Goal: Task Accomplishment & Management: Use online tool/utility

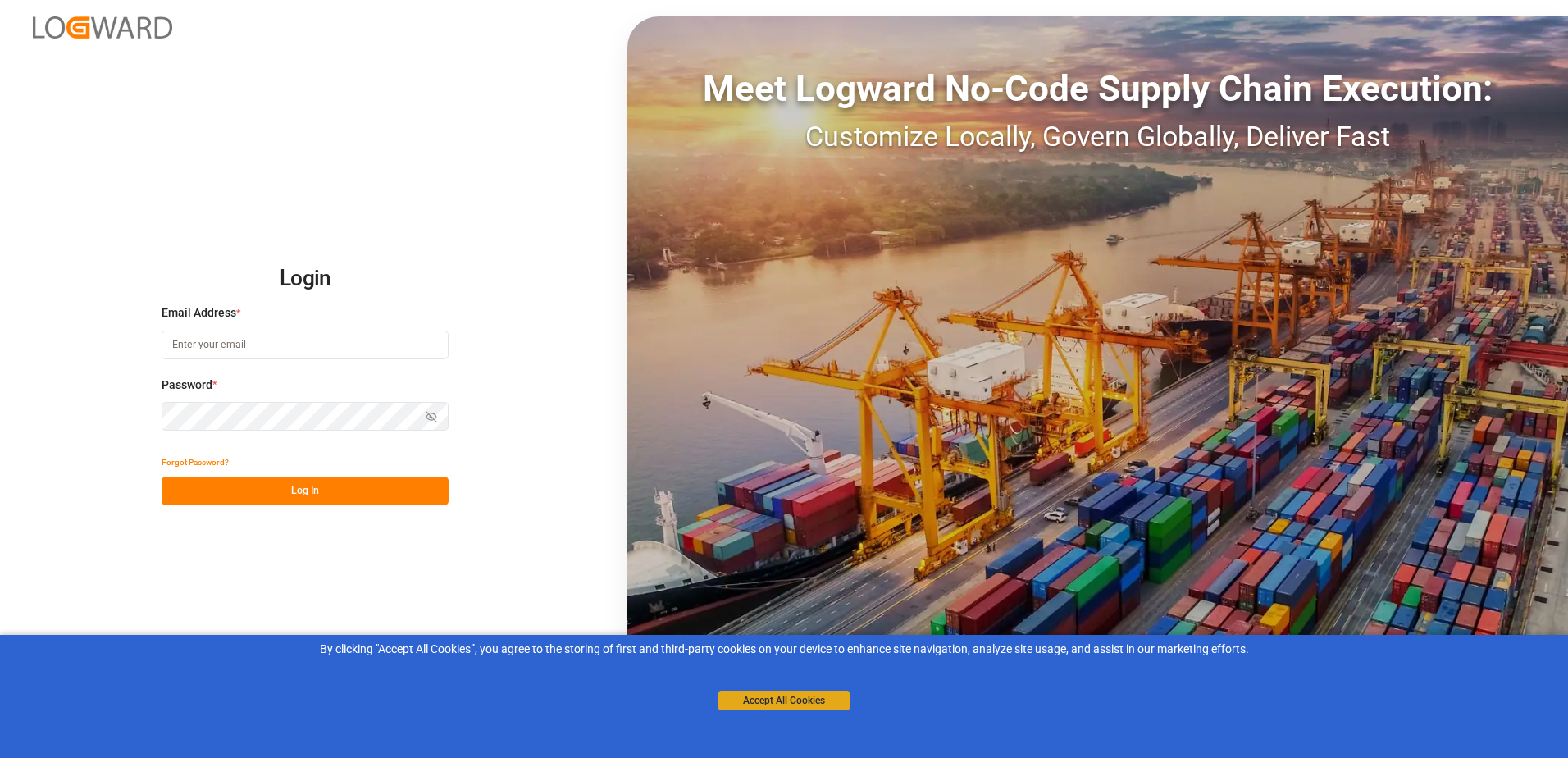
type input "[PERSON_NAME][EMAIL_ADDRESS][PERSON_NAME][DOMAIN_NAME]"
click at [787, 708] on button "Accept All Cookies" at bounding box center [784, 700] width 131 height 19
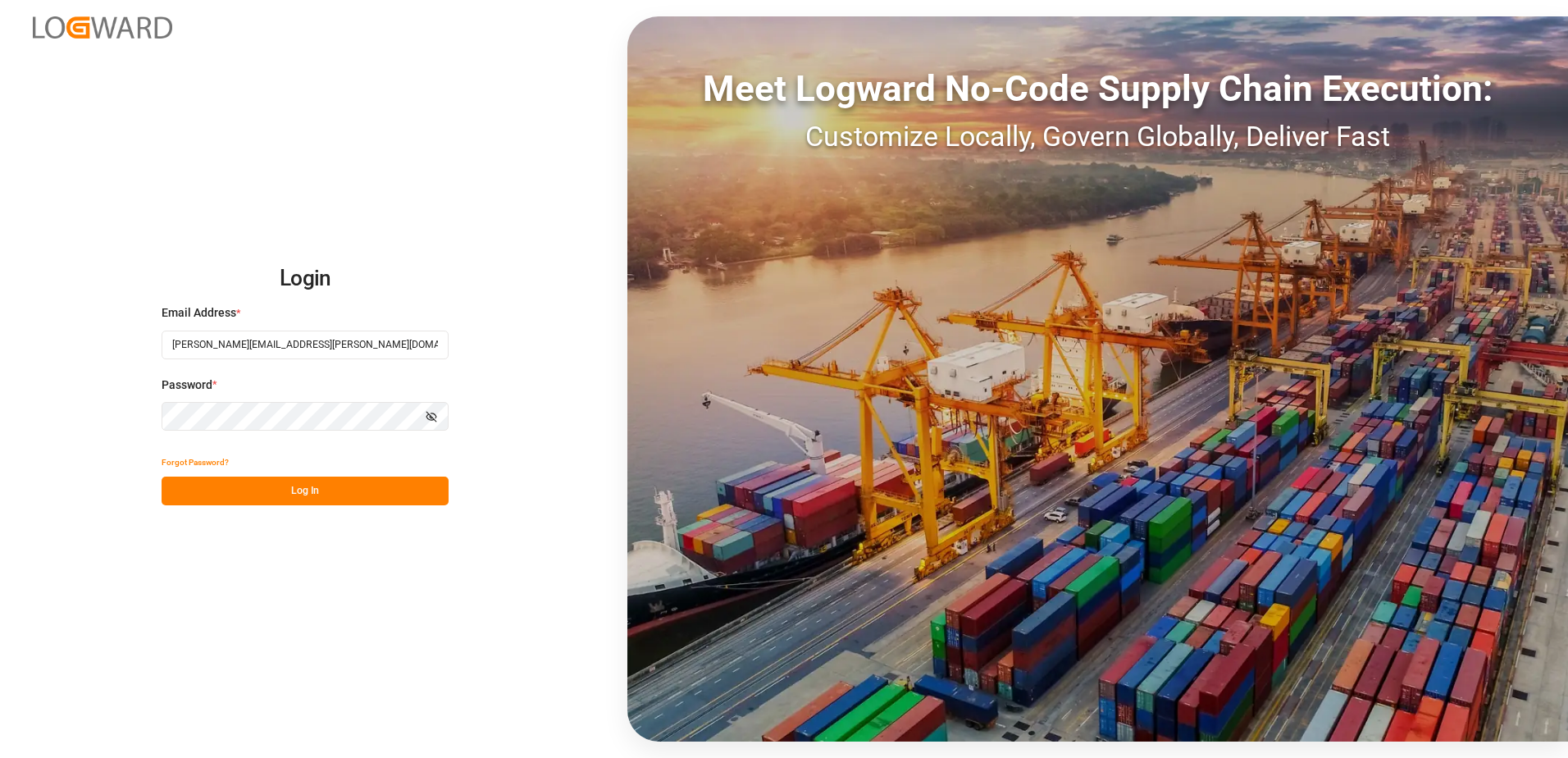
click at [314, 489] on button "Log In" at bounding box center [306, 490] width 287 height 29
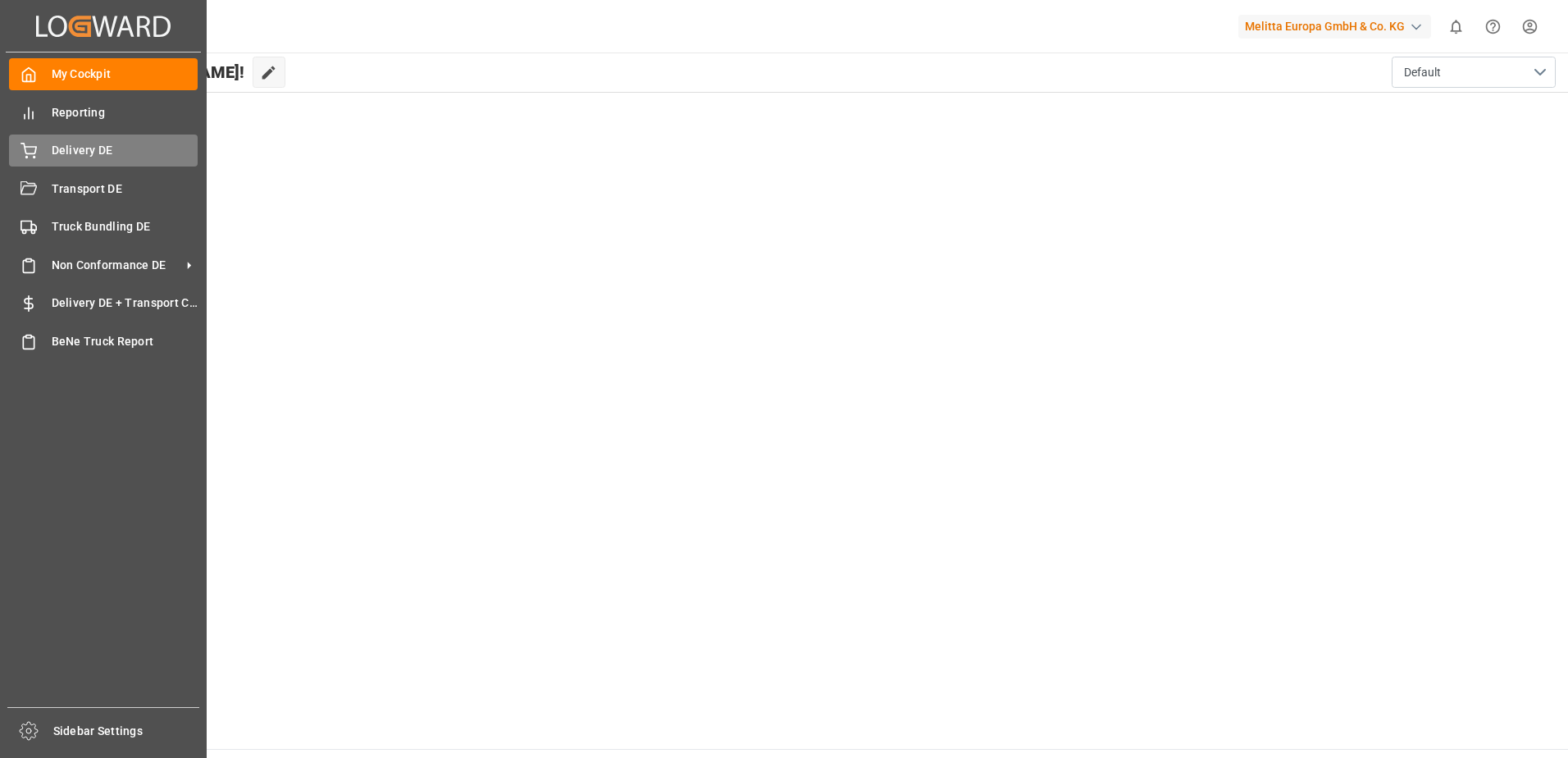
click at [78, 149] on span "Delivery DE" at bounding box center [125, 151] width 147 height 18
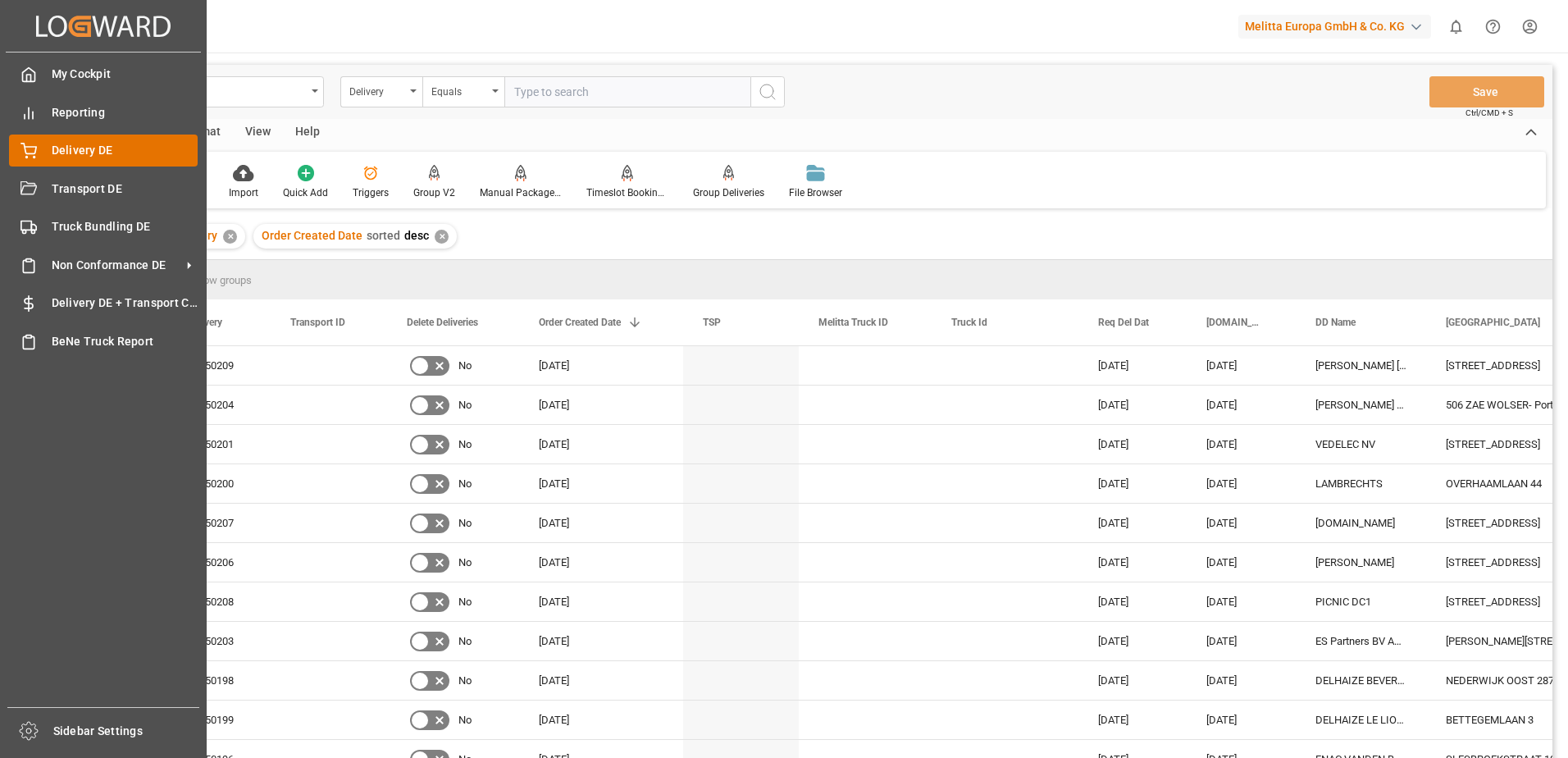
click at [47, 142] on div "Delivery DE Delivery DE" at bounding box center [102, 151] width 188 height 32
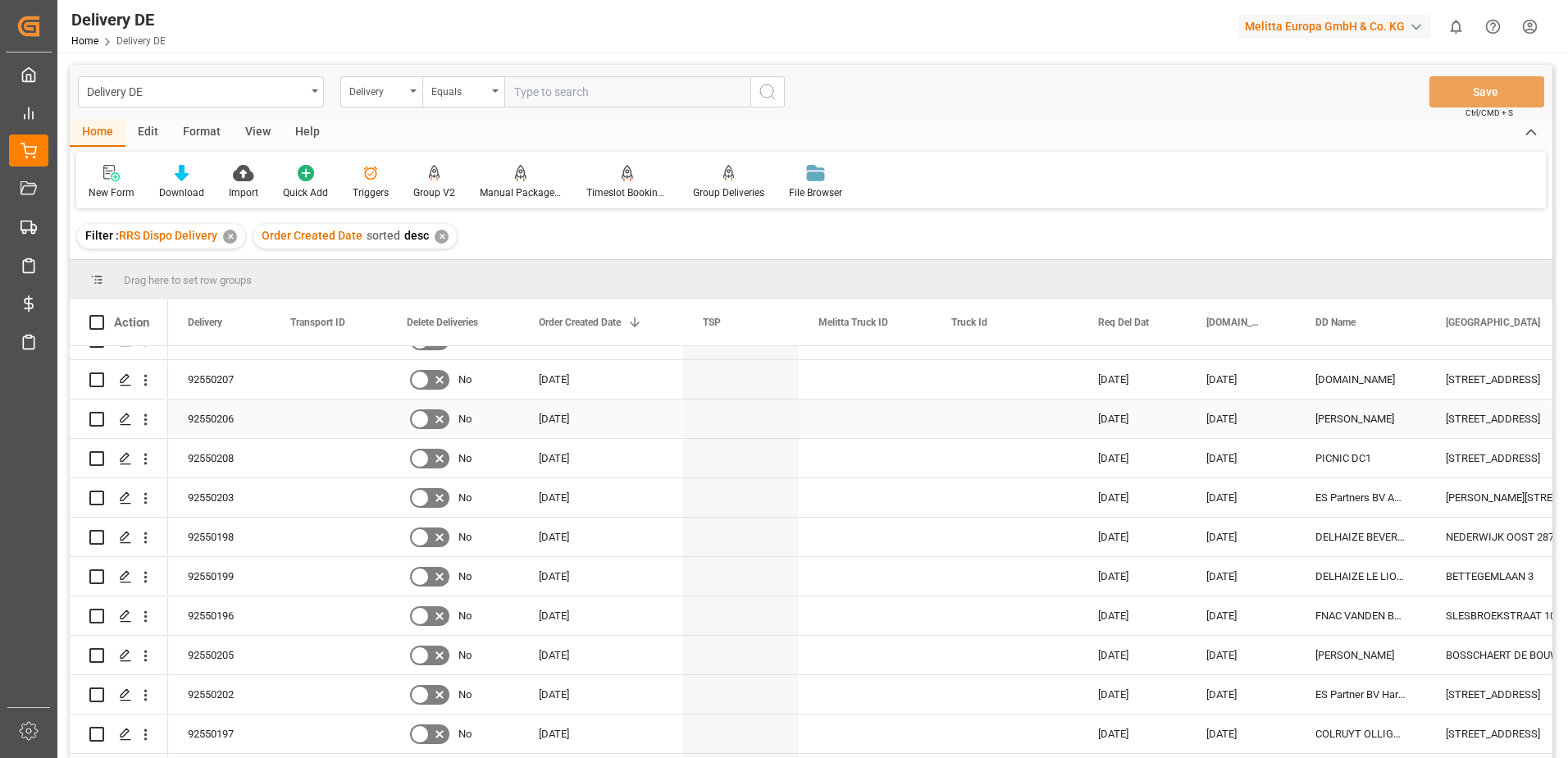
scroll to position [328, 0]
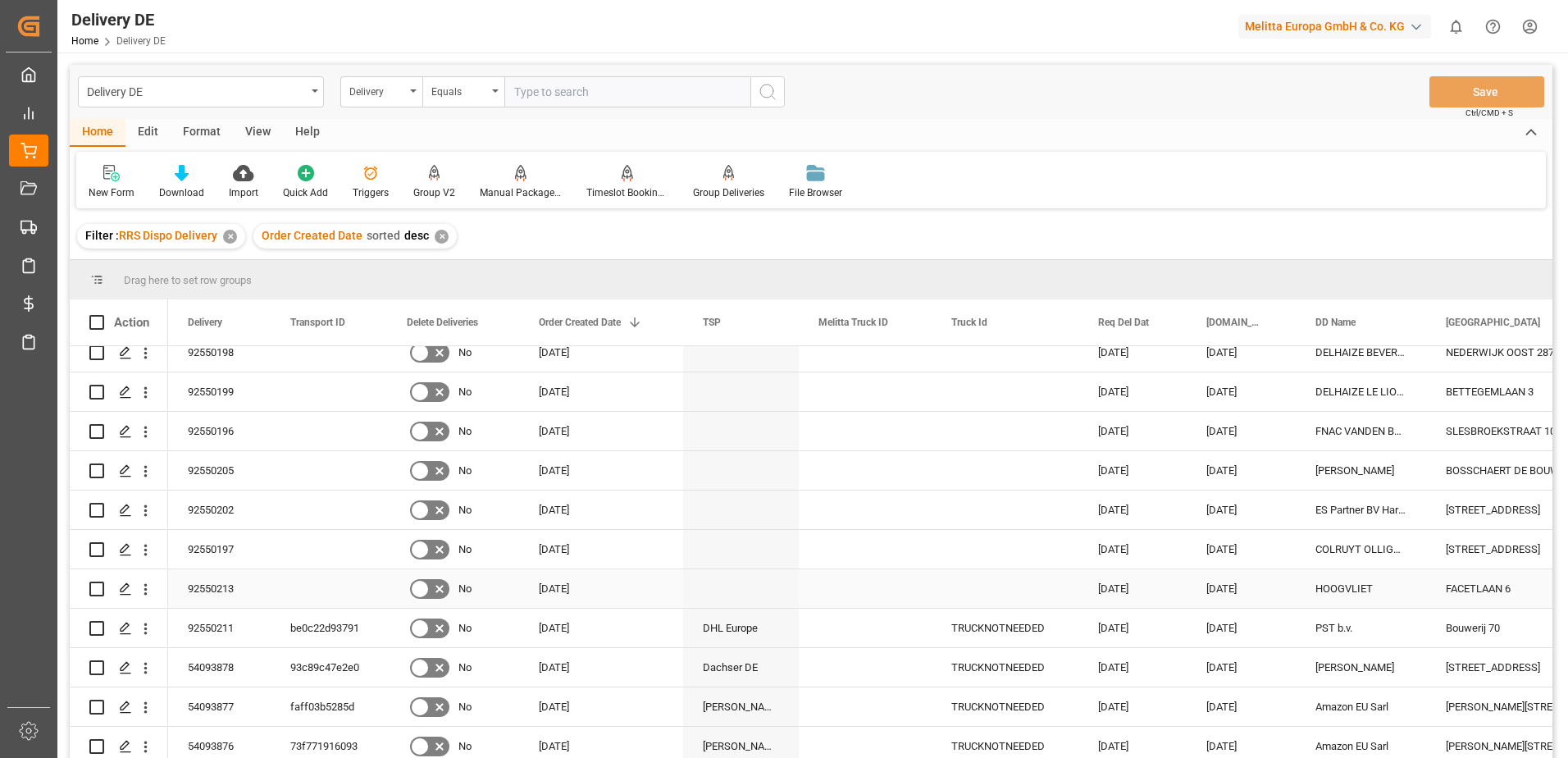
click at [97, 586] on input "Press Space to toggle row selection (unchecked)" at bounding box center [96, 588] width 15 height 15
checkbox input "true"
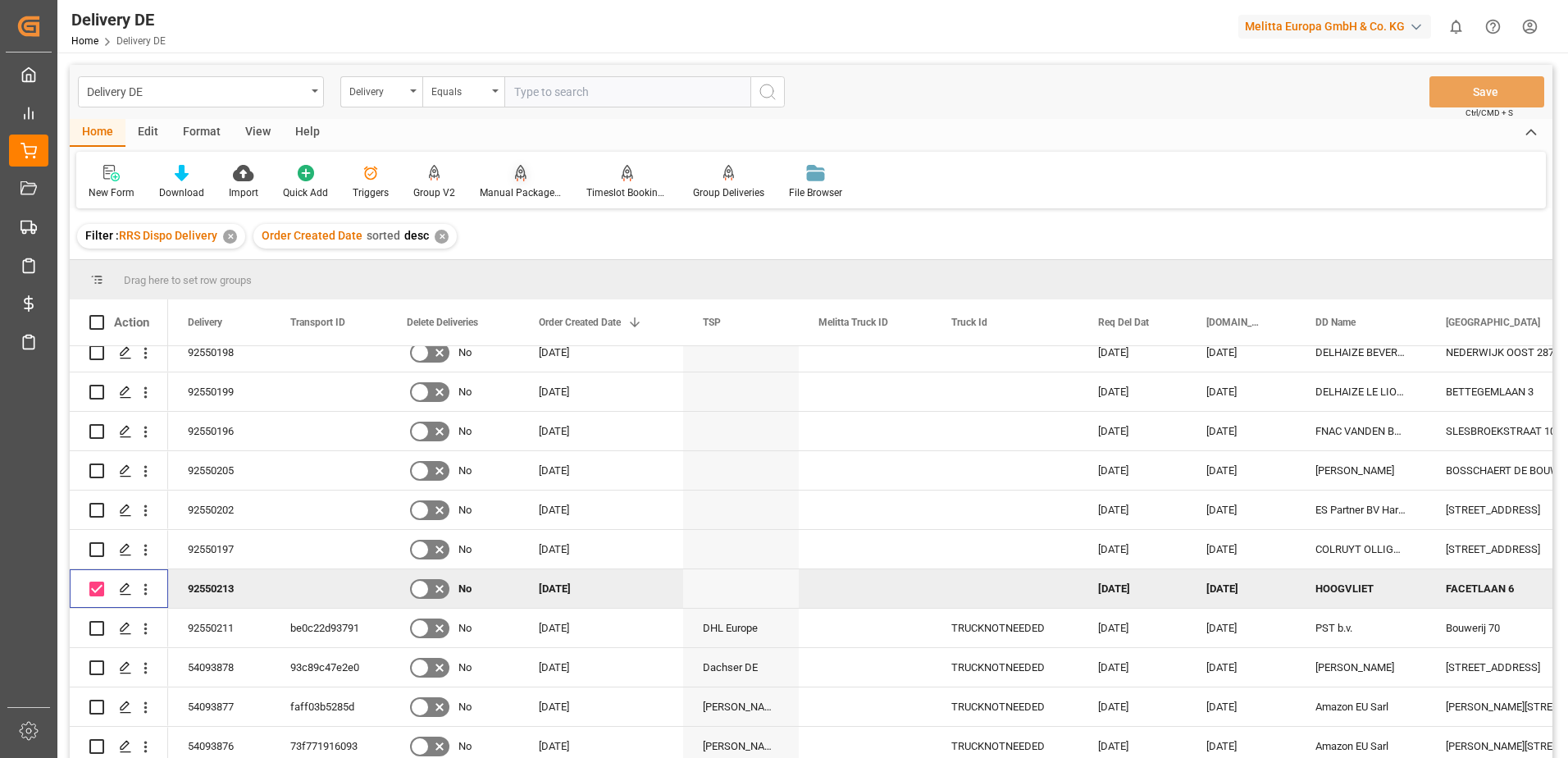
click at [521, 190] on div "Manual Package TypeDetermination" at bounding box center [521, 193] width 82 height 15
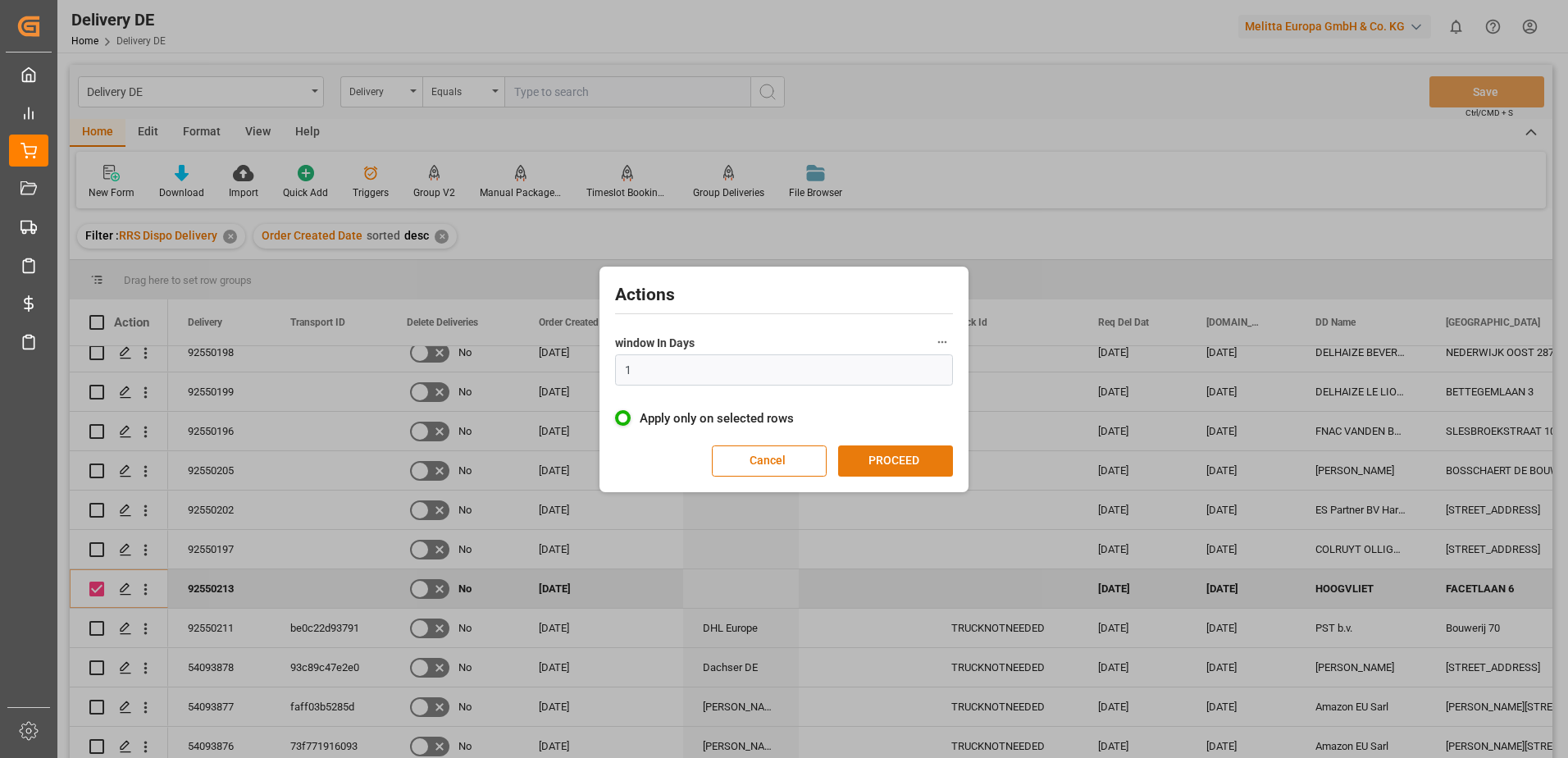
click at [887, 449] on button "PROCEED" at bounding box center [895, 461] width 115 height 32
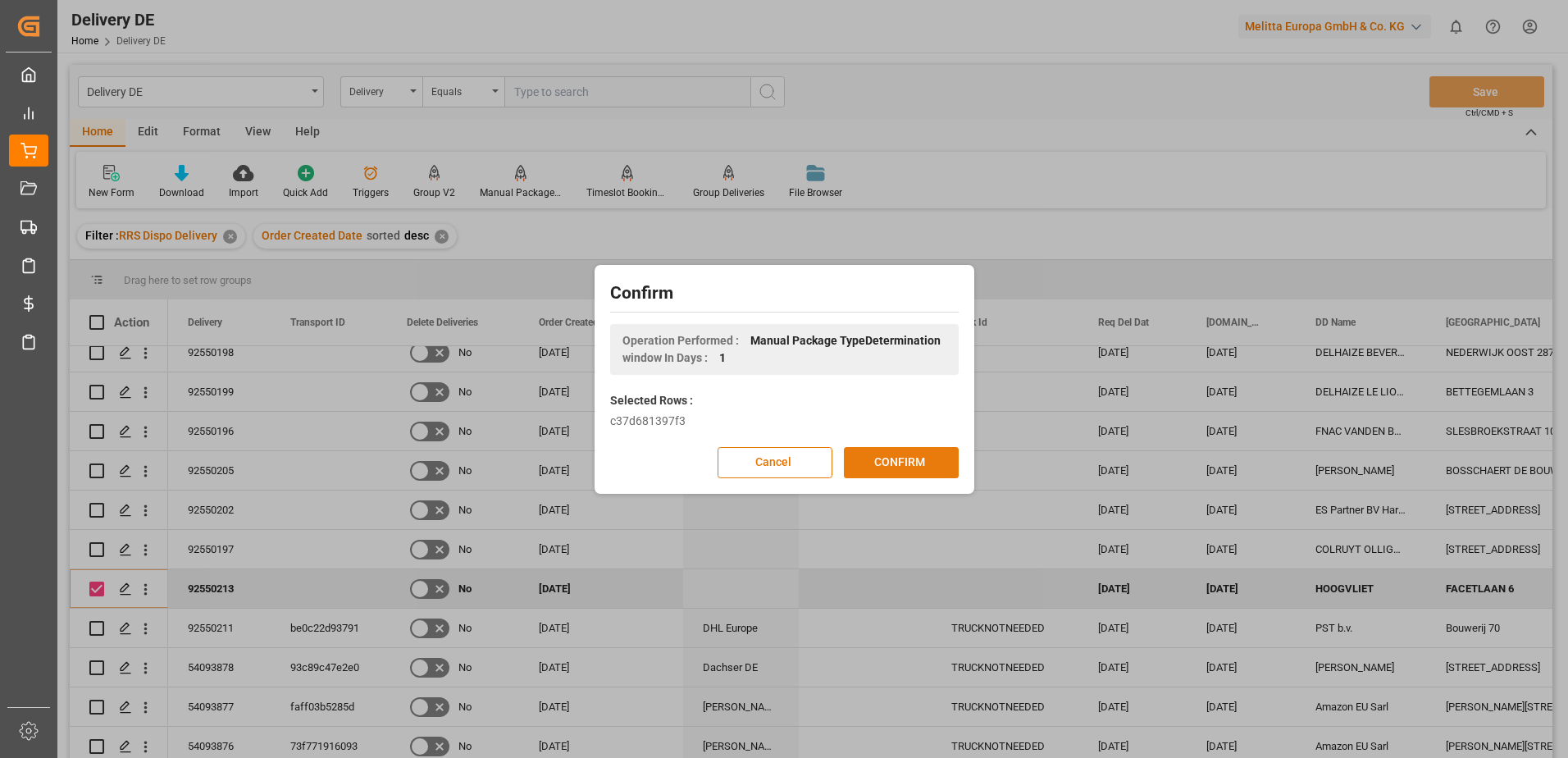
click at [887, 460] on button "CONFIRM" at bounding box center [901, 463] width 115 height 32
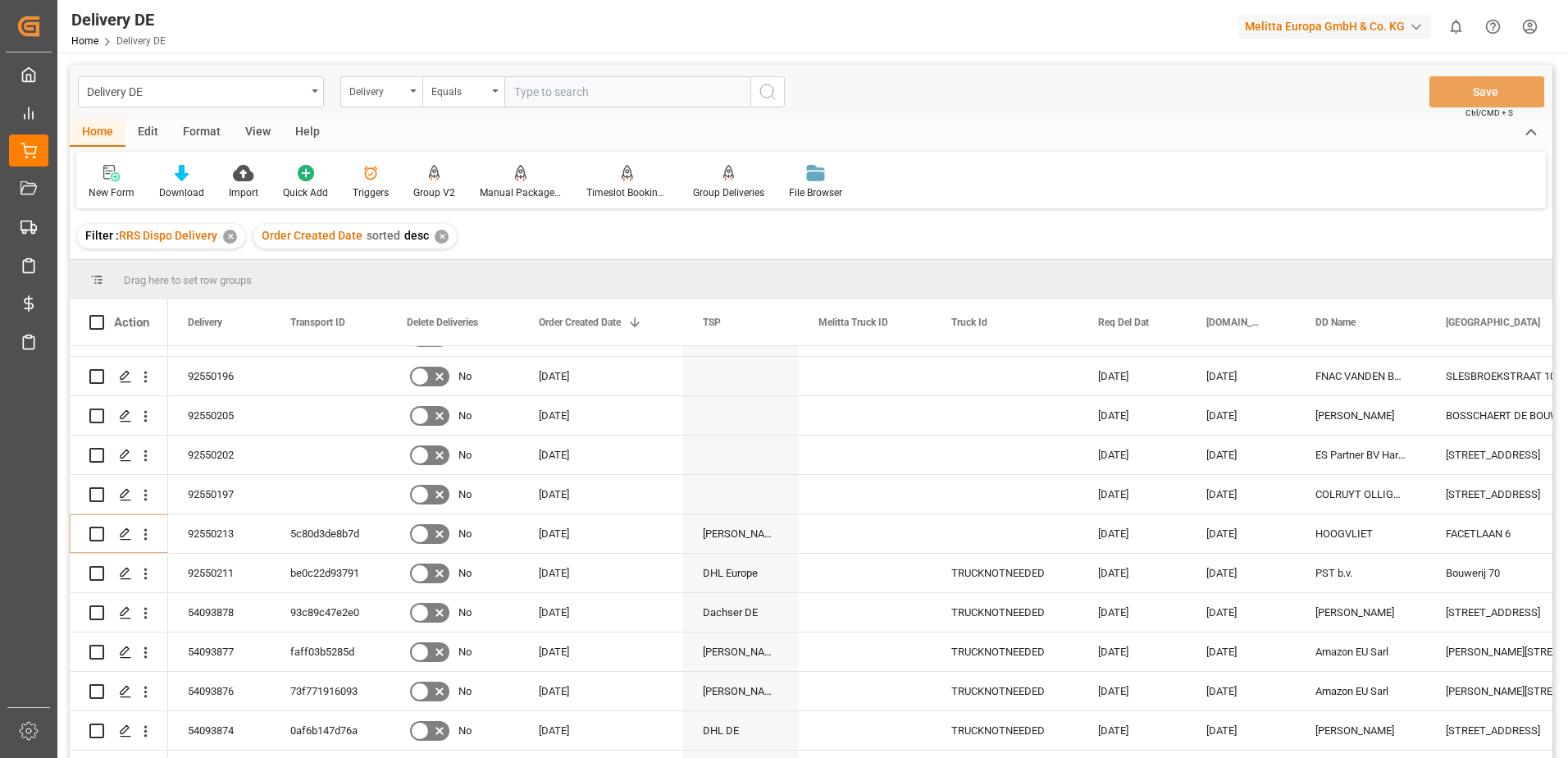
scroll to position [410, 0]
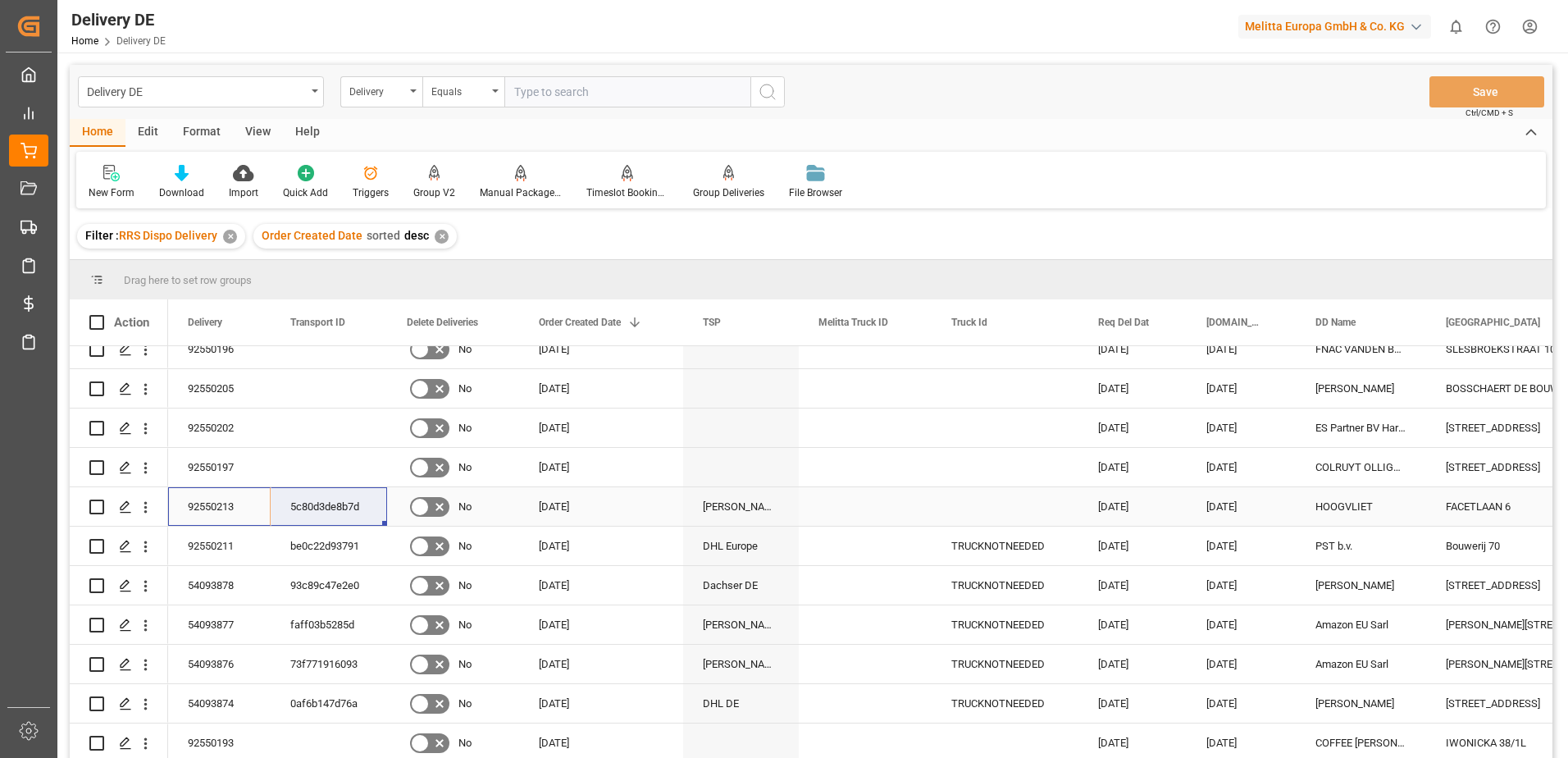
drag, startPoint x: 193, startPoint y: 500, endPoint x: 292, endPoint y: 500, distance: 99.0
